Goal: Transaction & Acquisition: Purchase product/service

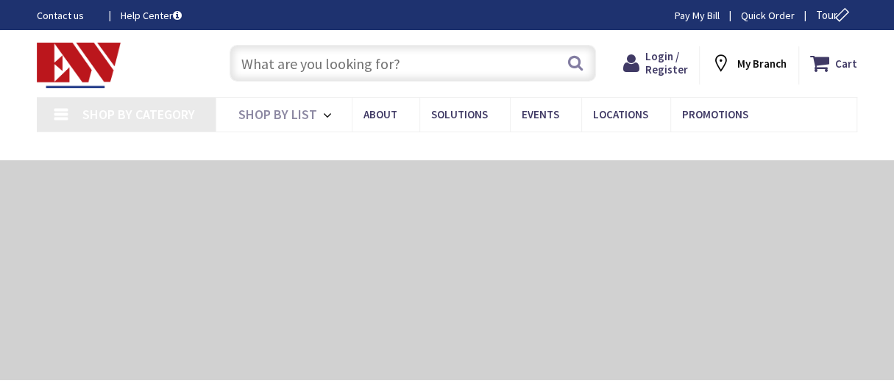
click at [271, 65] on input "text" at bounding box center [413, 63] width 366 height 37
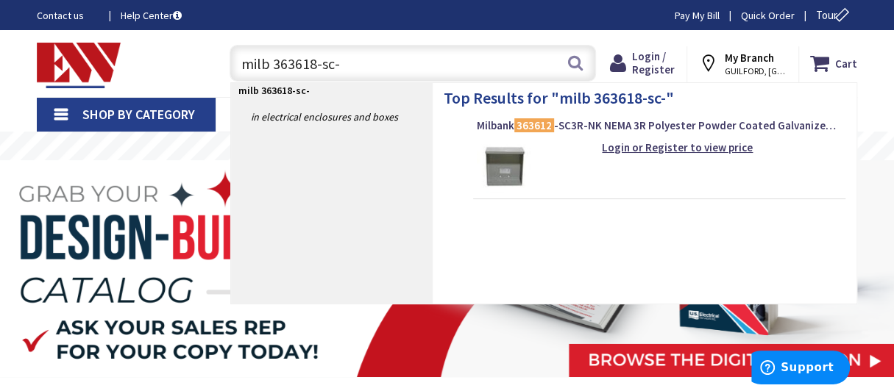
type input "milb 363618-sc-1"
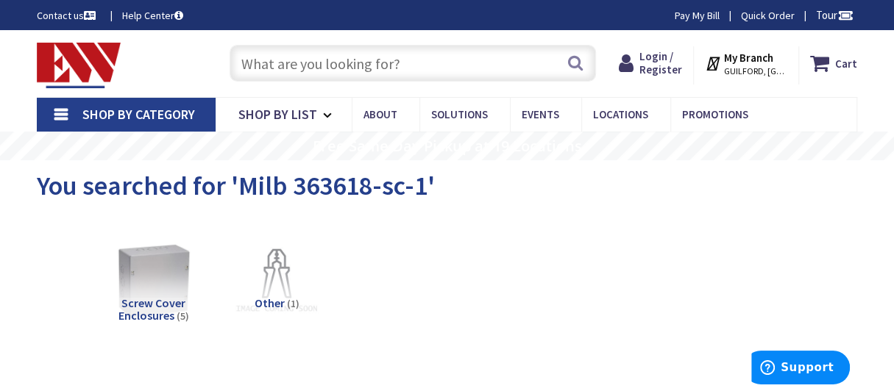
click at [347, 68] on input "text" at bounding box center [413, 63] width 366 height 37
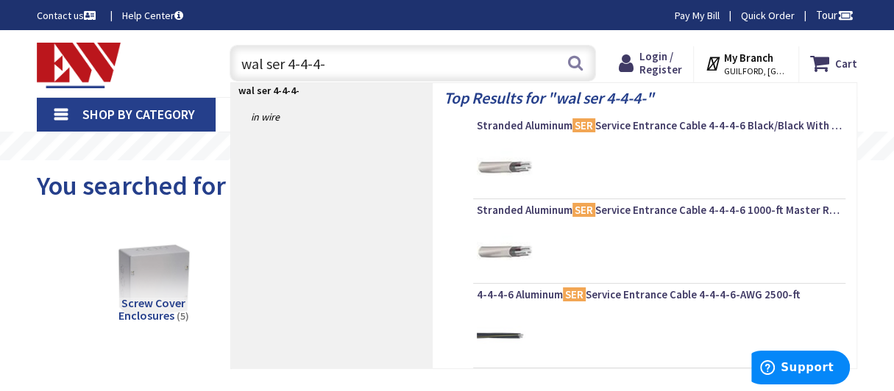
type input "wal ser 4-4-4-6"
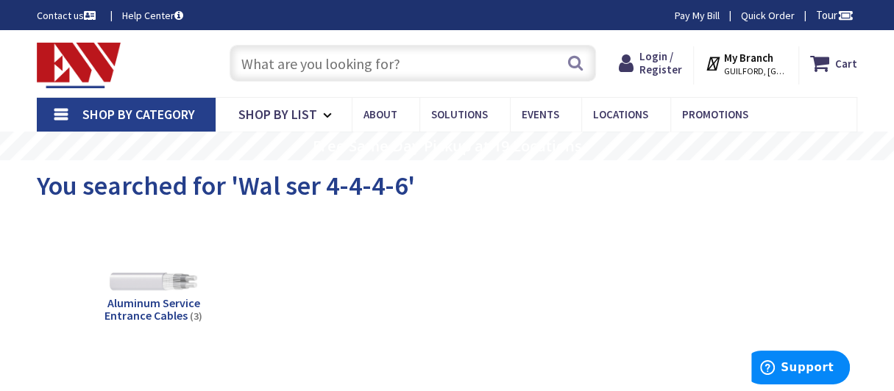
click at [288, 65] on input "text" at bounding box center [413, 63] width 366 height 37
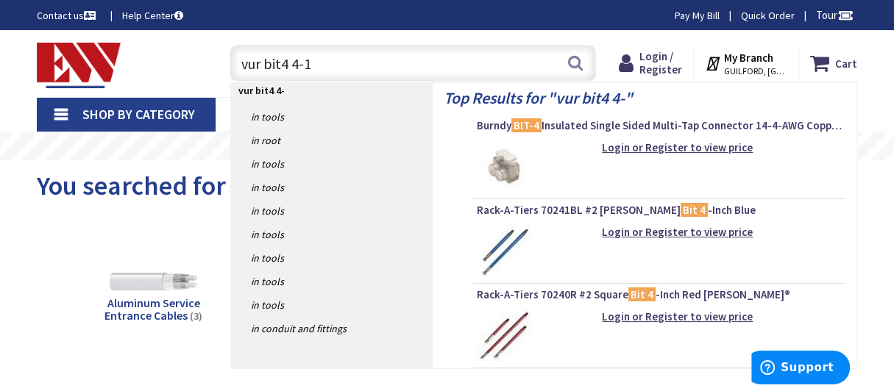
type input "vur bit4 4-14"
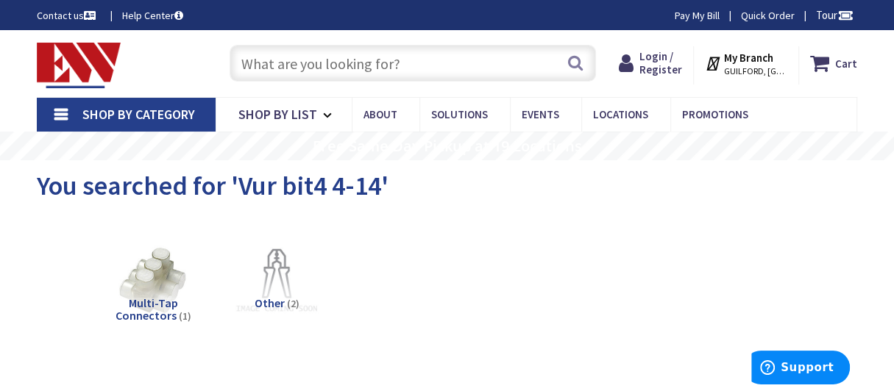
click at [310, 60] on input "text" at bounding box center [413, 63] width 366 height 37
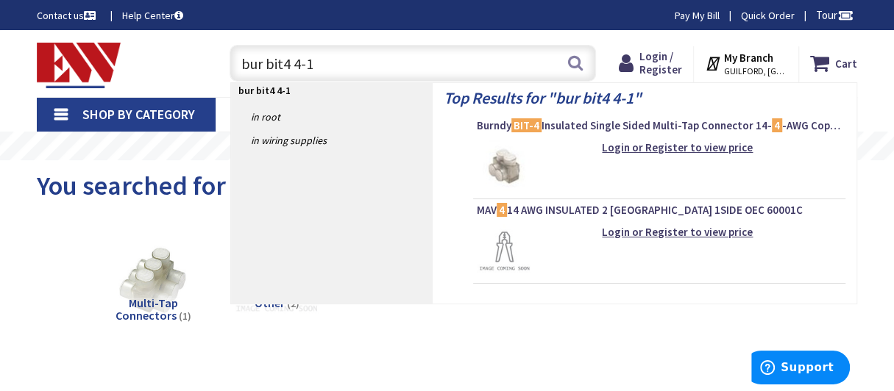
type input "bur bit4 4-14"
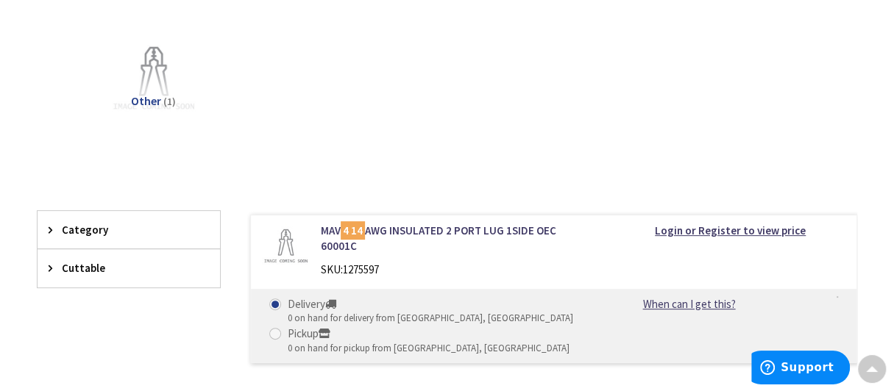
scroll to position [294, 0]
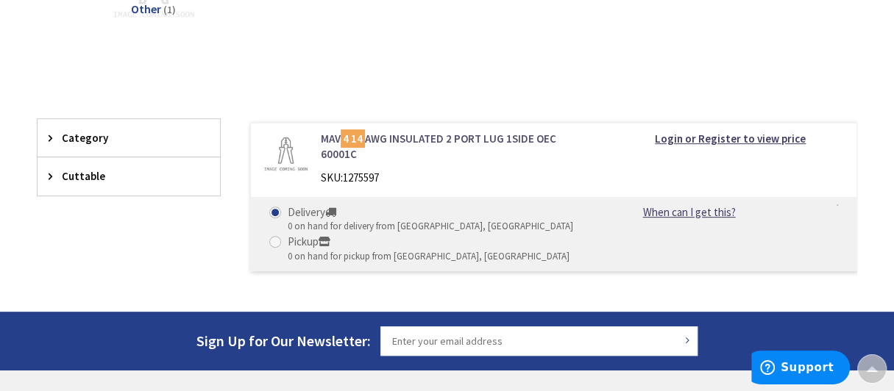
click at [469, 133] on link "MAV 4 14 AWG INSULATED 2 PORT LUG 1SIDE OEC 60001C" at bounding box center [457, 147] width 272 height 32
click at [333, 133] on link "MAV 4 14 AWG INSULATED 2 PORT LUG 1SIDE OEC 60001C" at bounding box center [457, 147] width 272 height 32
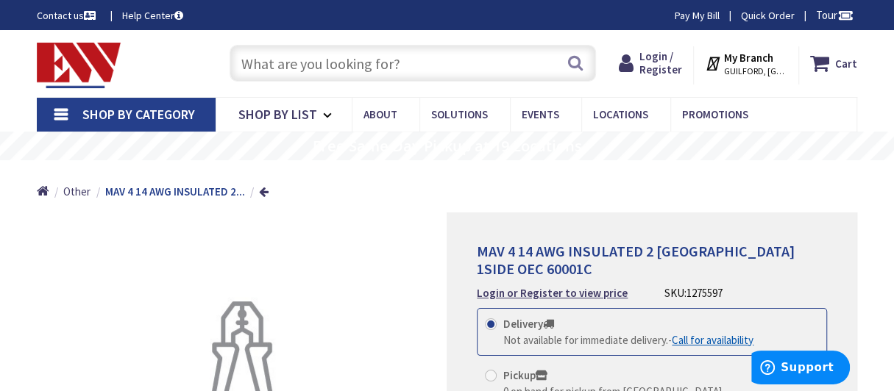
click at [369, 65] on input "text" at bounding box center [413, 63] width 366 height 37
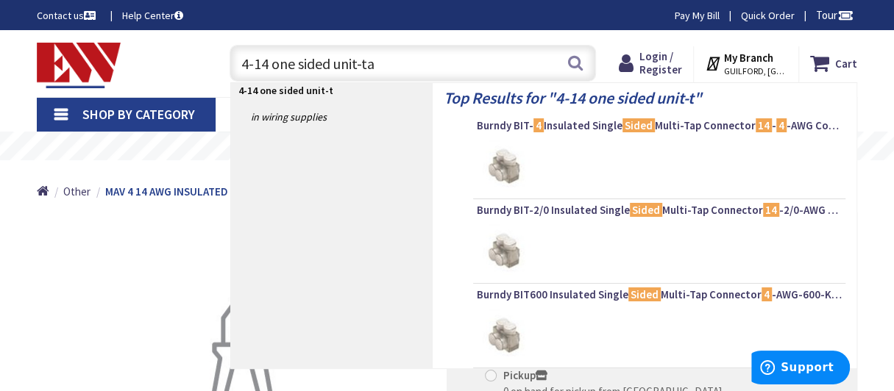
type input "4-14 one sided unit-tap"
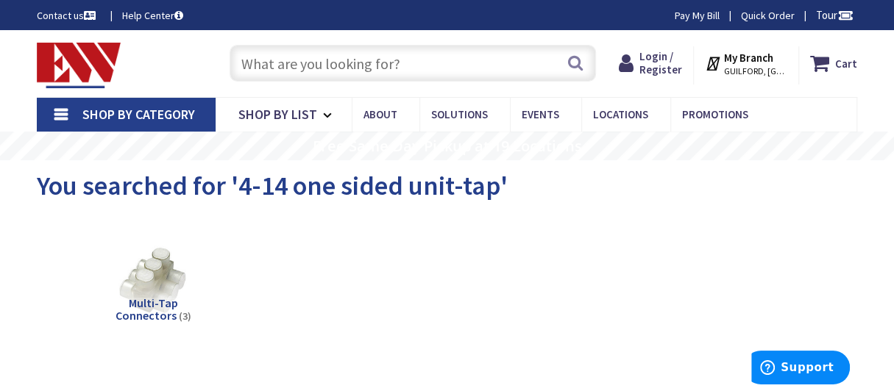
click at [333, 57] on input "text" at bounding box center [413, 63] width 366 height 37
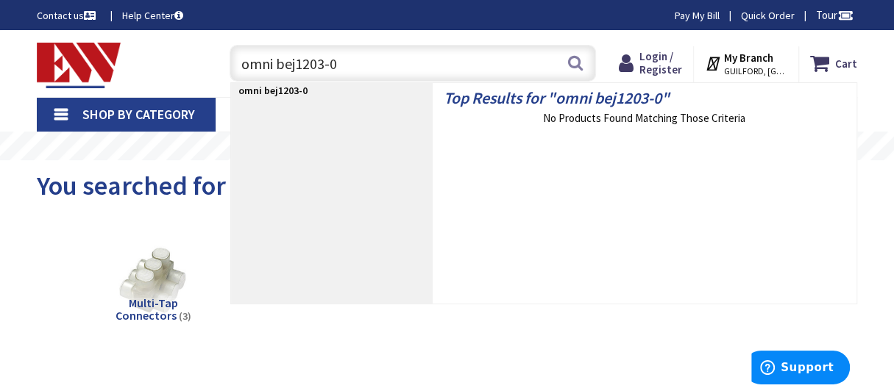
type input "omni bej1203-02"
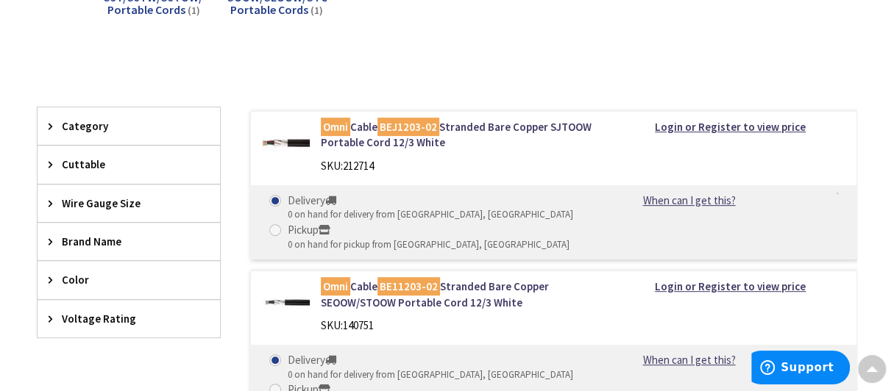
scroll to position [294, 0]
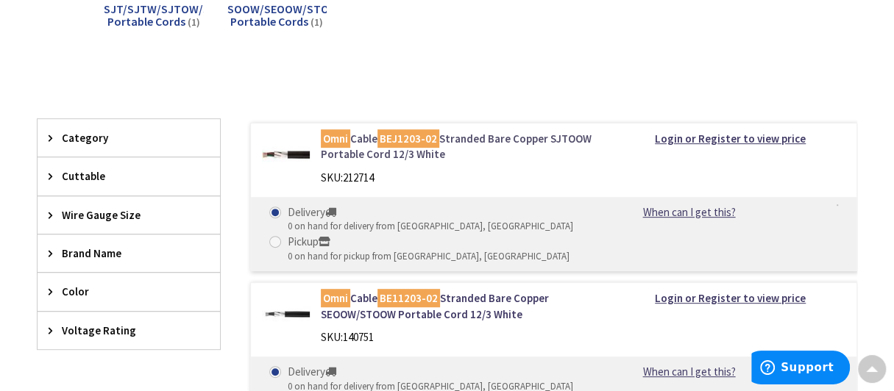
click at [363, 138] on link "Omni Cable BEJ1203-02 Stranded Bare Copper SJTOOW Portable Cord 12/3 White" at bounding box center [457, 147] width 272 height 32
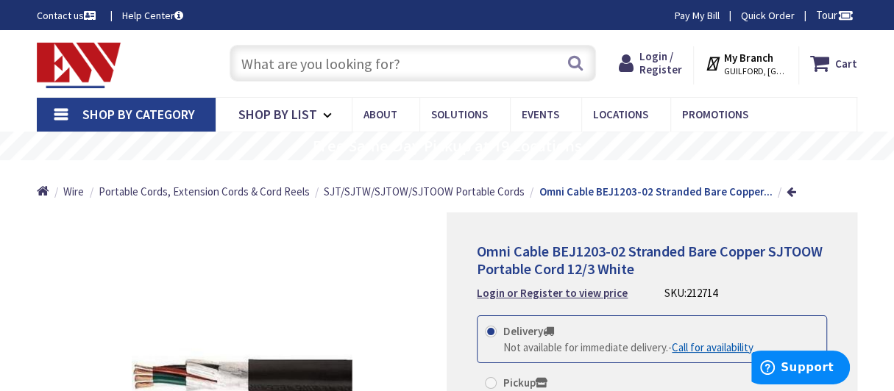
click at [380, 62] on input "text" at bounding box center [413, 63] width 366 height 37
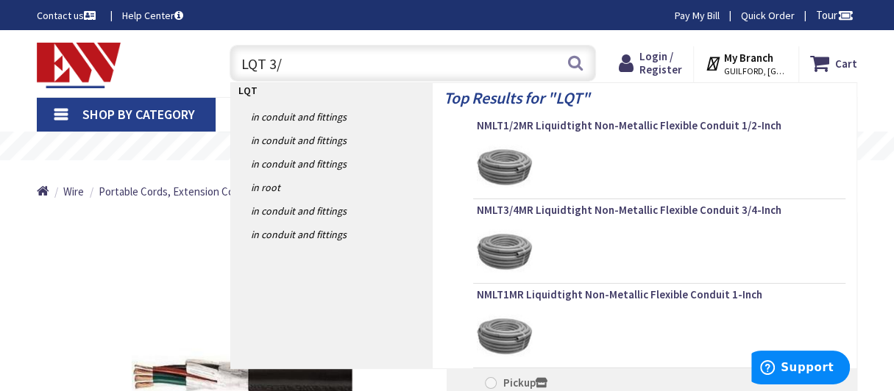
type input "LQT 3/4"
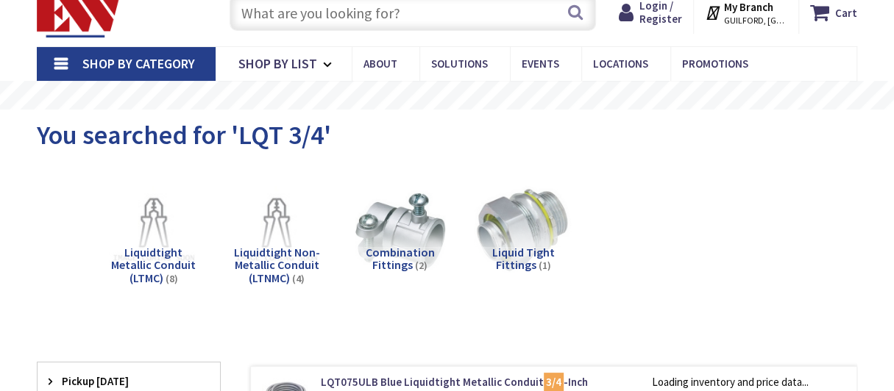
scroll to position [73, 0]
